Goal: Information Seeking & Learning: Learn about a topic

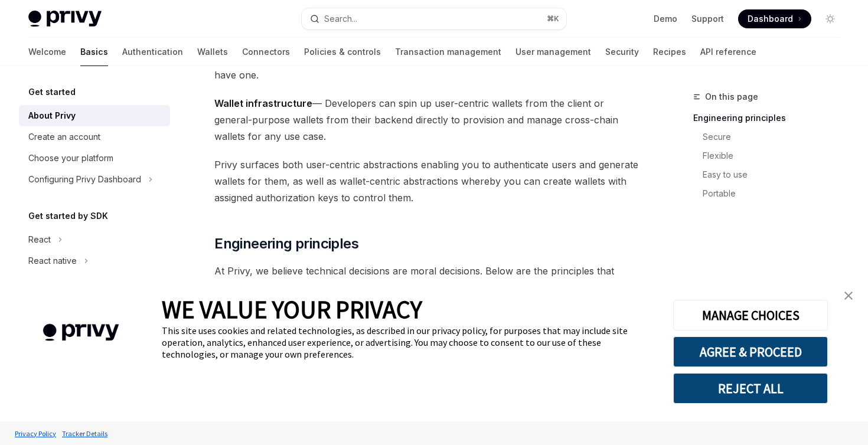
scroll to position [227, 0]
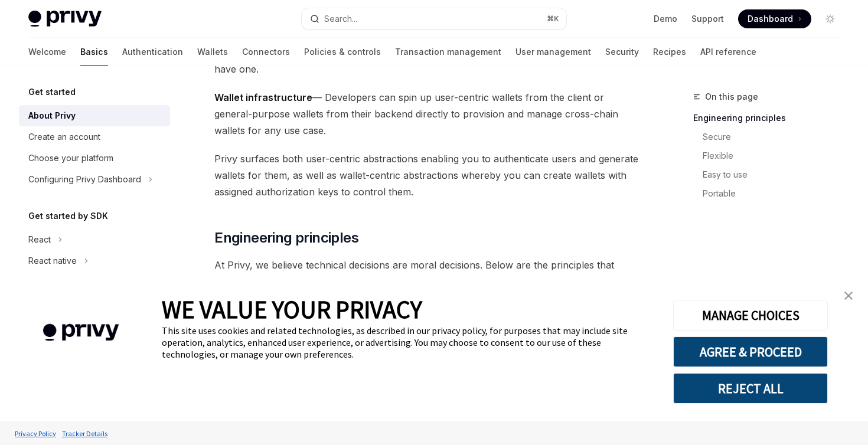
click at [790, 393] on button "REJECT ALL" at bounding box center [750, 388] width 155 height 31
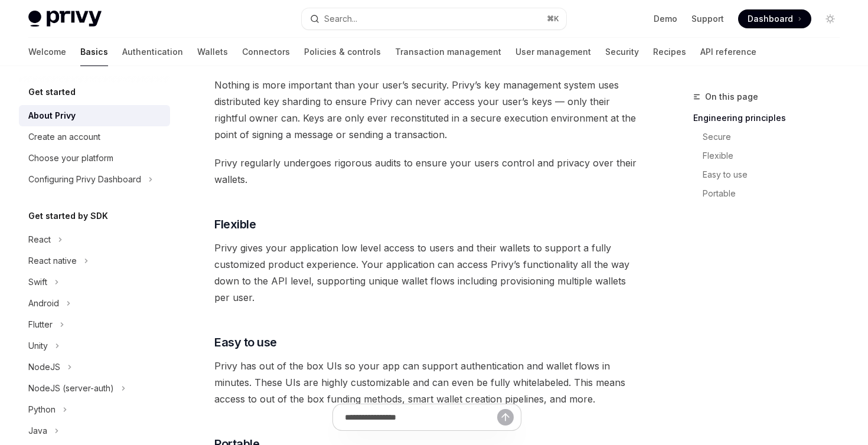
scroll to position [512, 0]
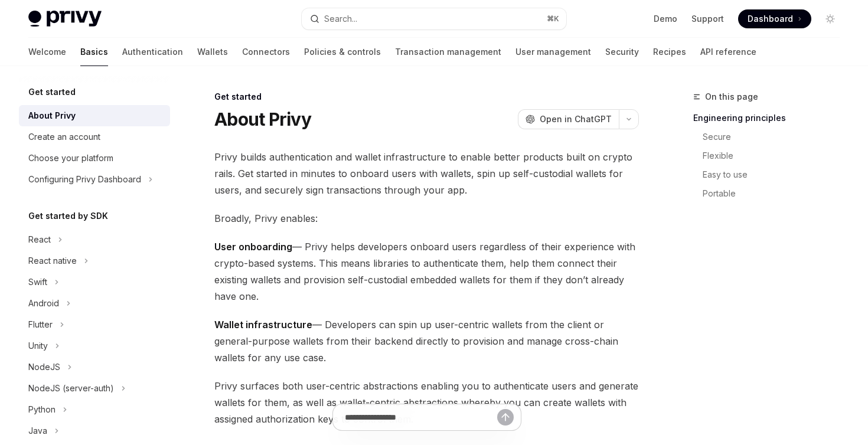
click at [88, 19] on img at bounding box center [64, 19] width 73 height 17
click at [554, 122] on span "Open in ChatGPT" at bounding box center [576, 119] width 72 height 12
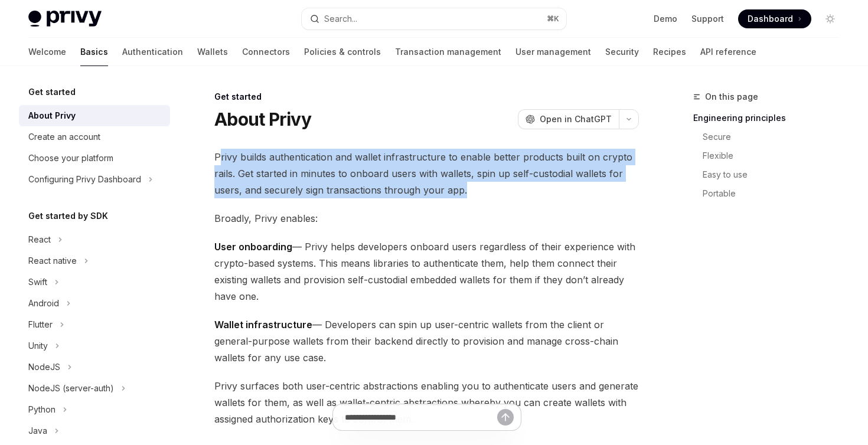
drag, startPoint x: 218, startPoint y: 158, endPoint x: 461, endPoint y: 196, distance: 245.6
click at [461, 196] on span "Privy builds authentication and wallet infrastructure to enable better products…" at bounding box center [426, 174] width 424 height 50
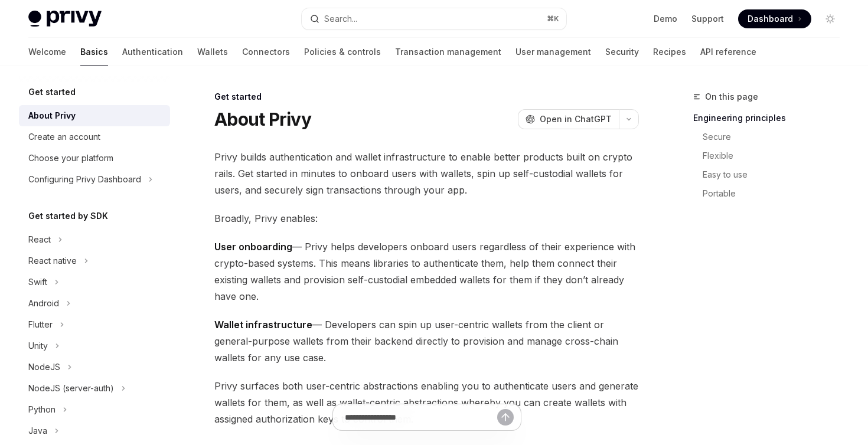
click at [488, 215] on span "Broadly, Privy enables:" at bounding box center [426, 218] width 424 height 17
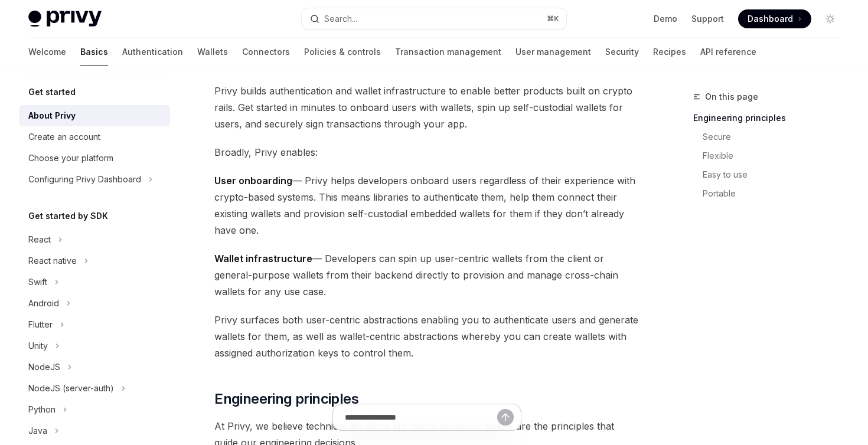
scroll to position [64, 0]
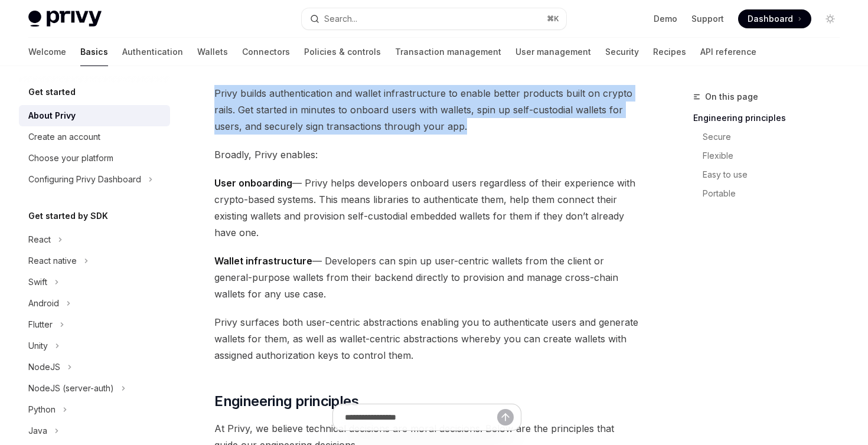
drag, startPoint x: 472, startPoint y: 126, endPoint x: 212, endPoint y: 94, distance: 261.6
copy span "Privy builds authentication and wallet infrastructure to enable better products…"
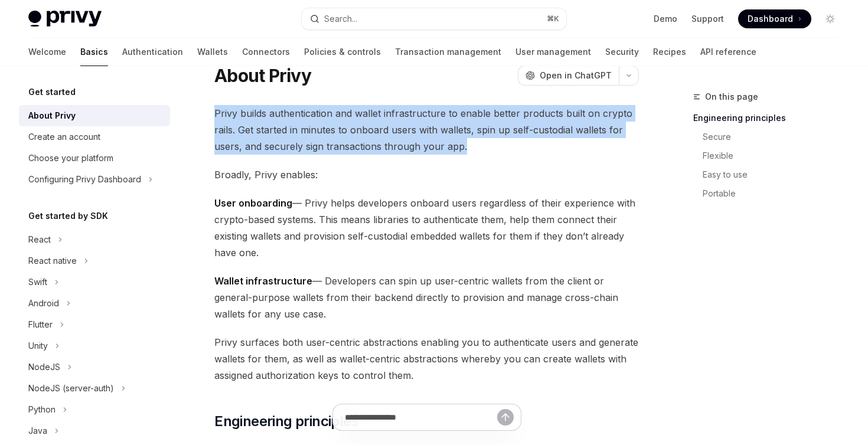
scroll to position [0, 0]
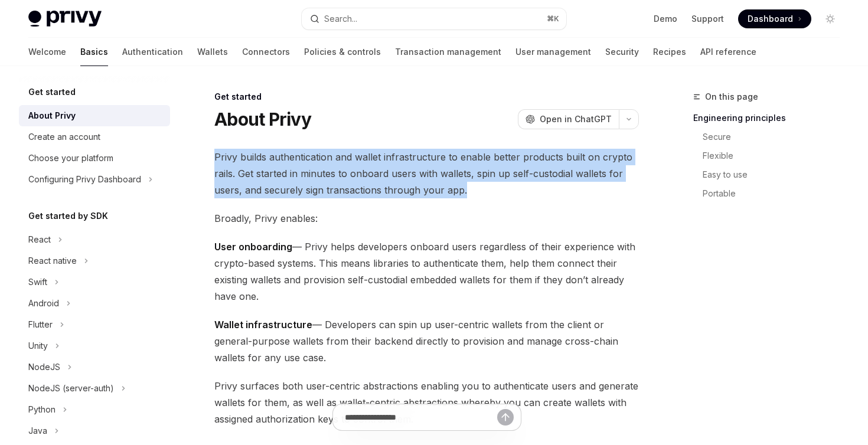
click at [71, 12] on img at bounding box center [64, 19] width 73 height 17
type textarea "*"
